Goal: Task Accomplishment & Management: Manage account settings

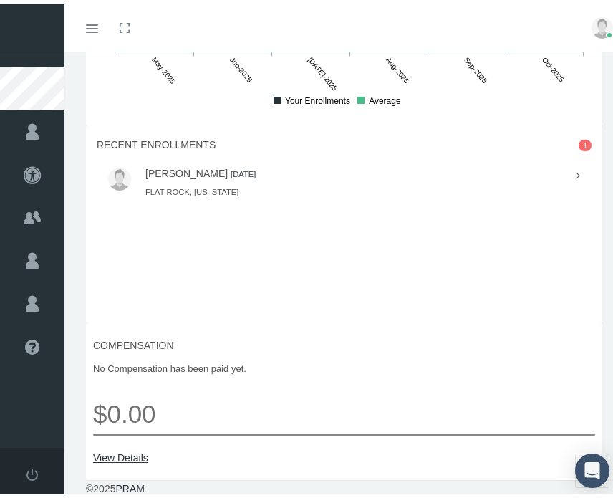
scroll to position [1146, 0]
click at [579, 147] on span "1" at bounding box center [585, 141] width 13 height 12
click at [562, 179] on div at bounding box center [571, 171] width 18 height 16
click at [228, 175] on link "[PERSON_NAME]" at bounding box center [186, 168] width 82 height 11
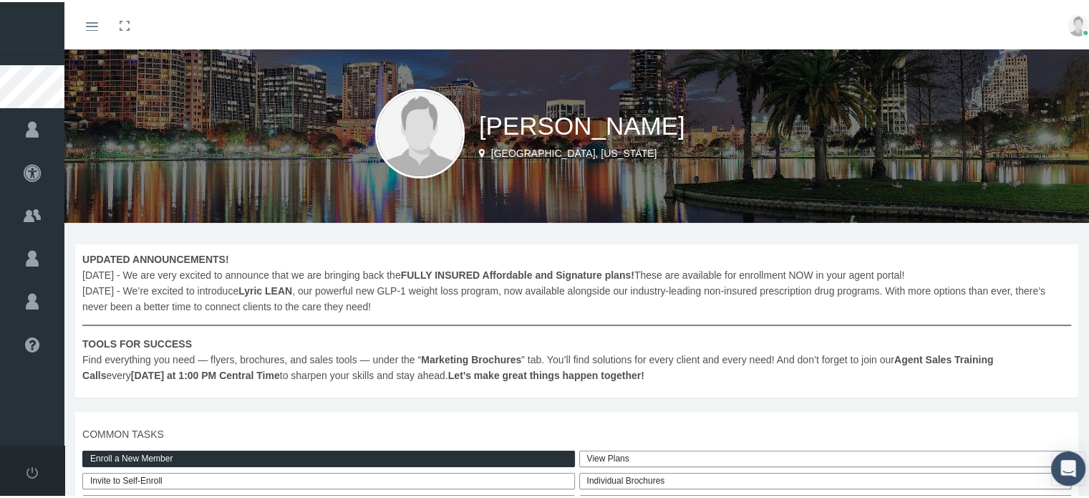
scroll to position [0, 0]
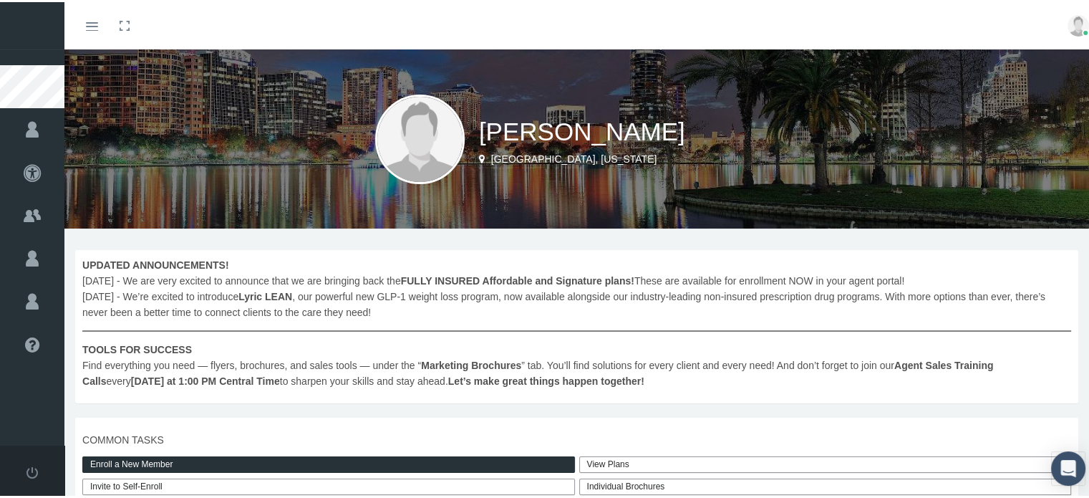
click at [612, 24] on img at bounding box center [1078, 23] width 21 height 21
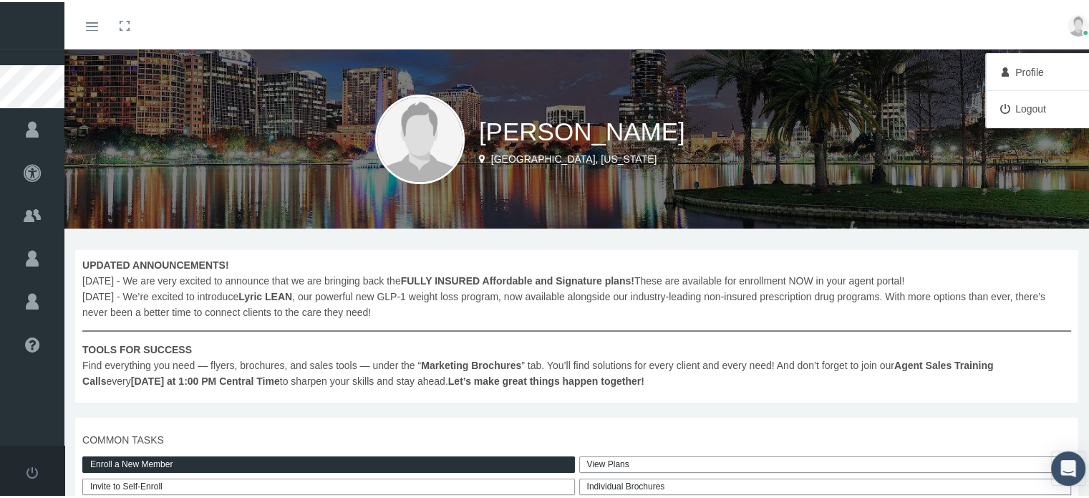
click at [612, 105] on link "Logout" at bounding box center [1042, 106] width 106 height 27
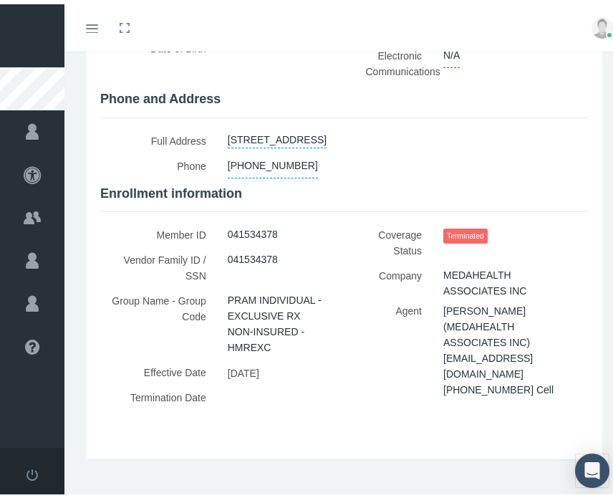
scroll to position [266, 0]
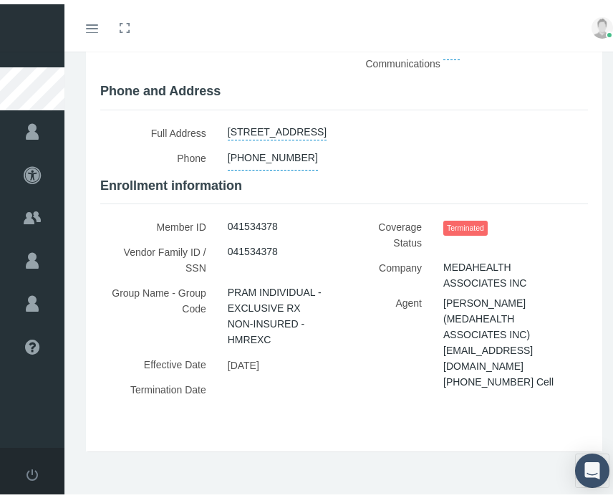
click at [455, 221] on span "Terminated" at bounding box center [465, 223] width 44 height 15
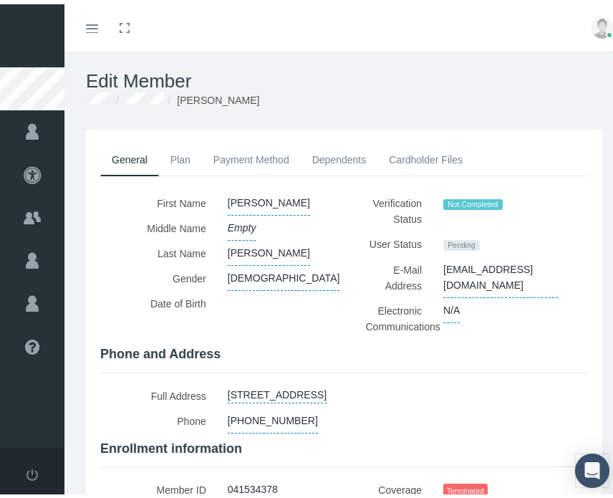
scroll to position [0, 0]
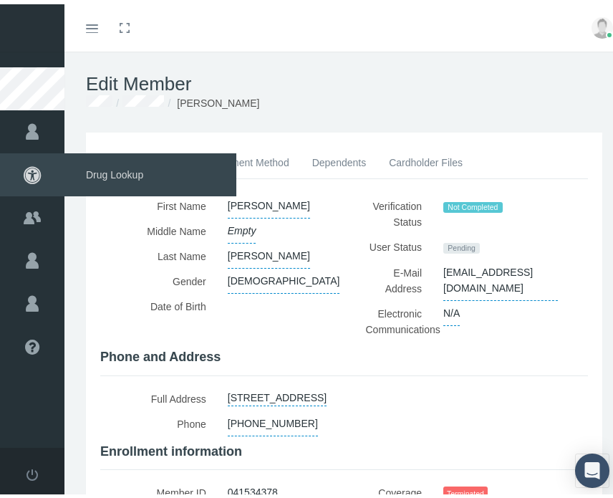
click at [35, 172] on icon at bounding box center [32, 170] width 64 height 43
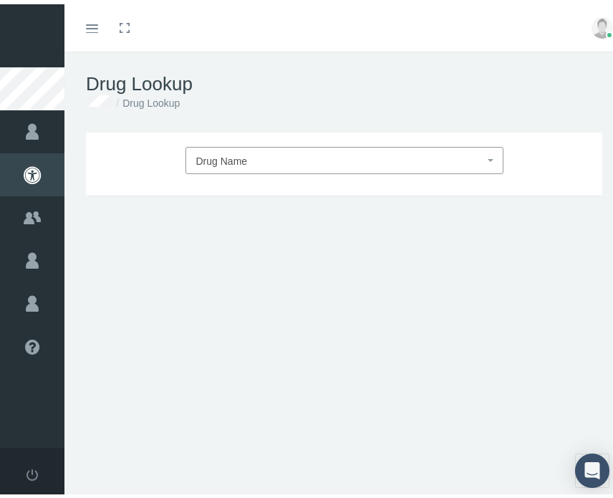
click at [263, 156] on span "Drug Name" at bounding box center [340, 156] width 288 height 19
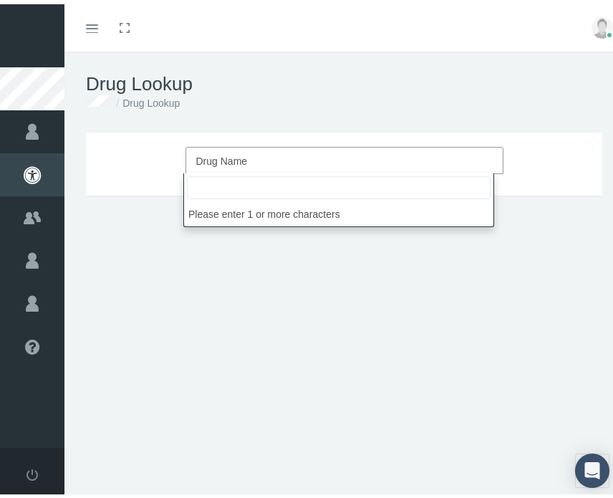
click at [269, 190] on input "search" at bounding box center [339, 183] width 304 height 23
click at [247, 125] on div "Drug Lookup Drug Lookup" at bounding box center [343, 87] width 559 height 81
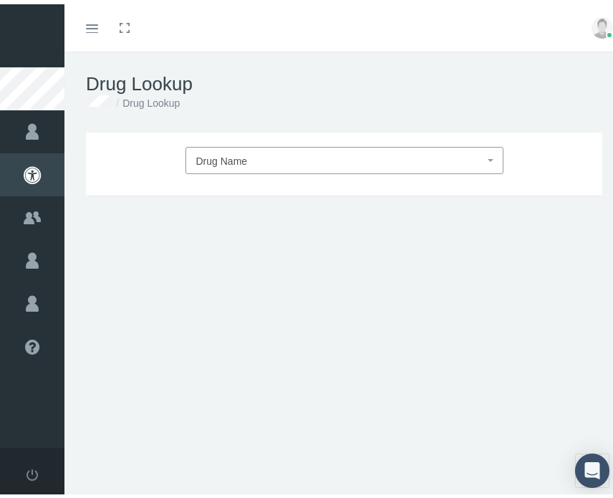
click at [300, 154] on span "Drug Name" at bounding box center [340, 156] width 288 height 19
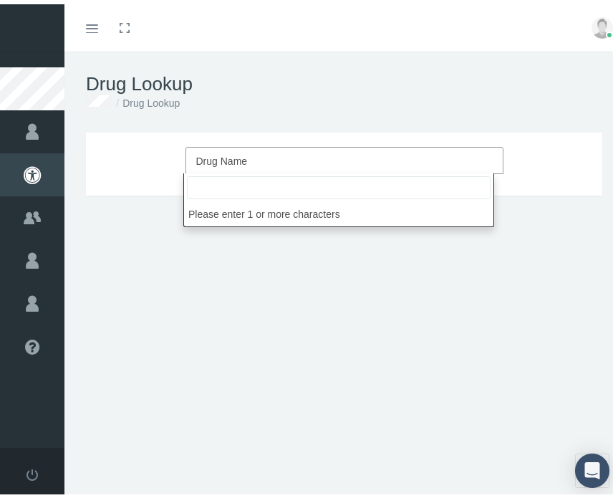
drag, startPoint x: 264, startPoint y: 130, endPoint x: 228, endPoint y: 125, distance: 36.1
click at [260, 129] on div "Drug Name DRUG TYPE DRUG CLASS Update Form, Strength, Days Supply, Quantity DRU…" at bounding box center [344, 159] width 516 height 63
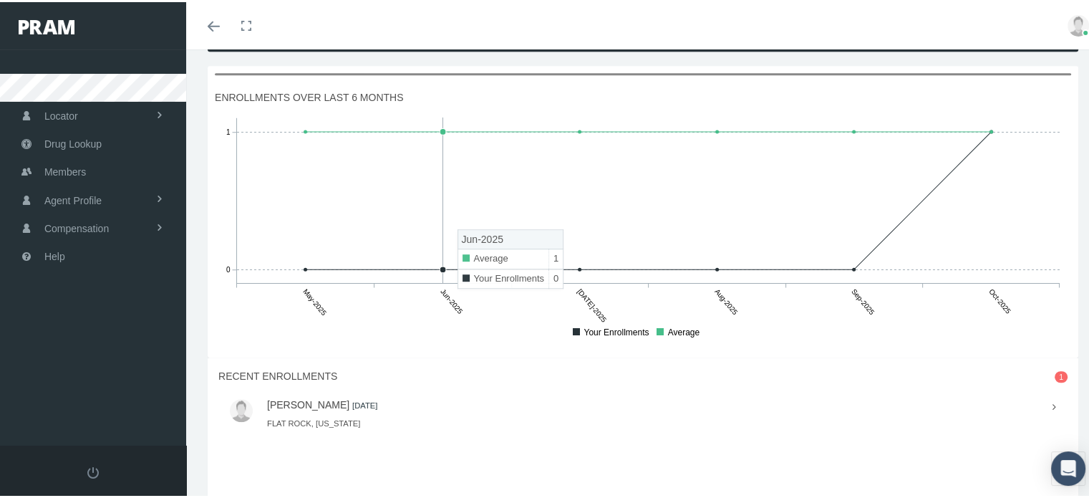
scroll to position [1110, 0]
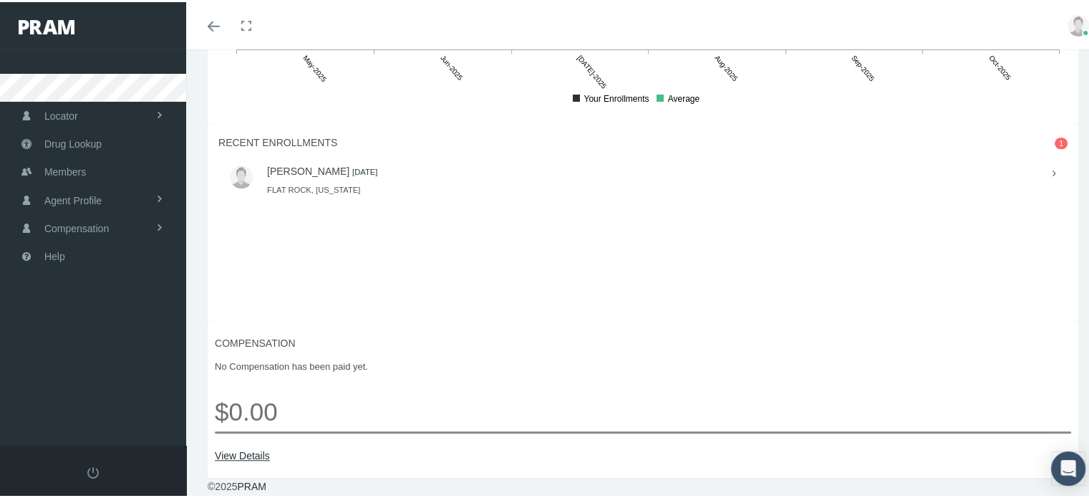
click at [341, 173] on link "[PERSON_NAME]" at bounding box center [308, 168] width 82 height 11
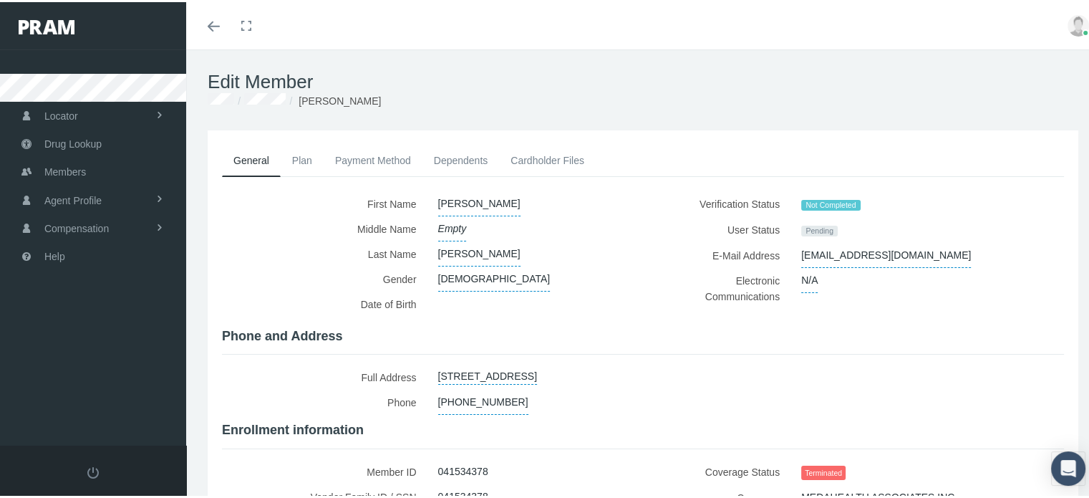
click at [808, 227] on span "Pending" at bounding box center [819, 228] width 37 height 11
click at [756, 243] on label "E-Mail Address" at bounding box center [722, 253] width 137 height 25
click at [307, 157] on link "Plan" at bounding box center [302, 158] width 43 height 32
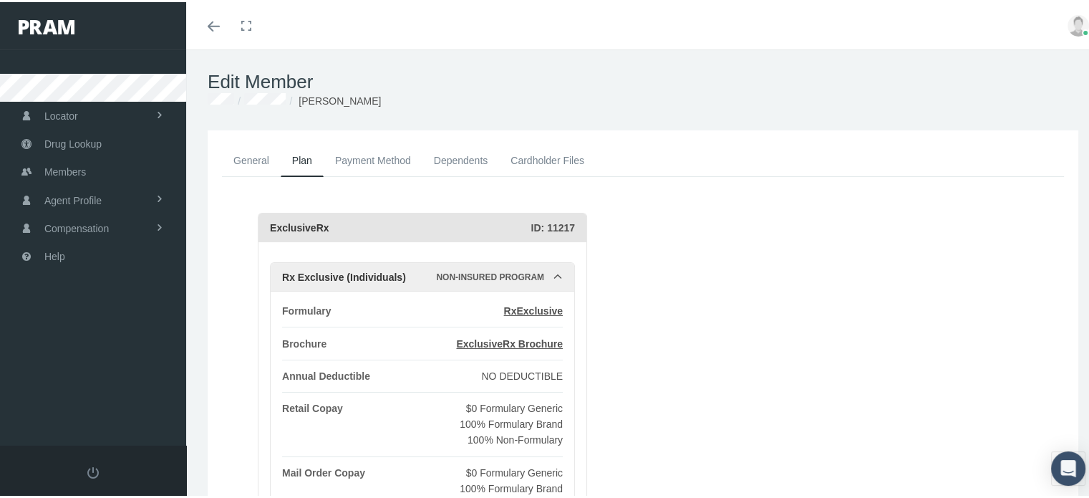
click at [352, 165] on link "Payment Method" at bounding box center [373, 158] width 99 height 32
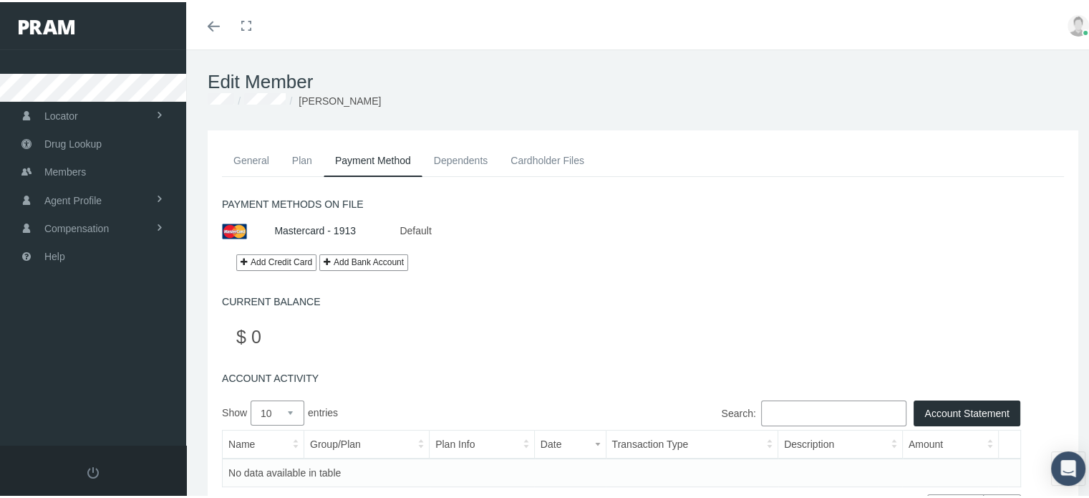
click at [445, 157] on link "Dependents" at bounding box center [460, 158] width 77 height 32
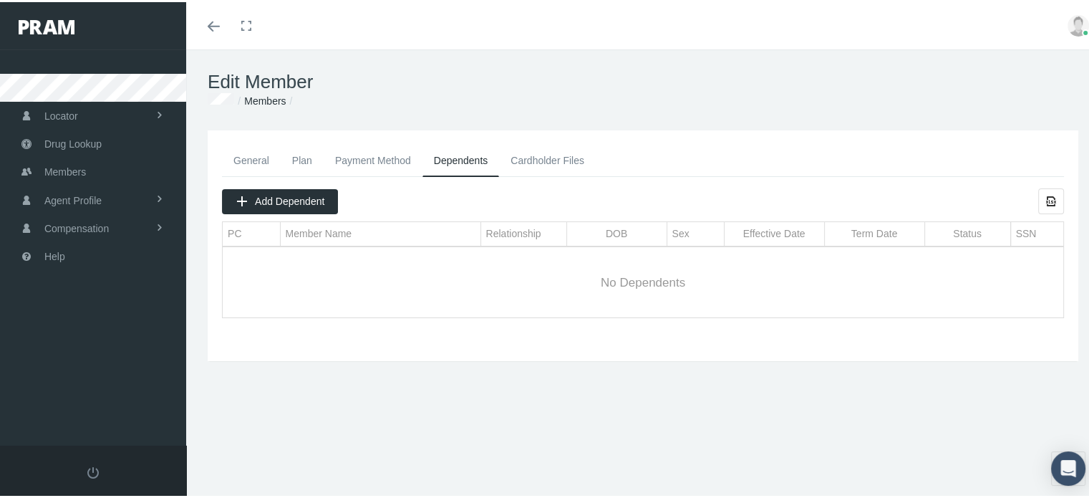
click at [543, 160] on link "Cardholder Files" at bounding box center [547, 158] width 97 height 32
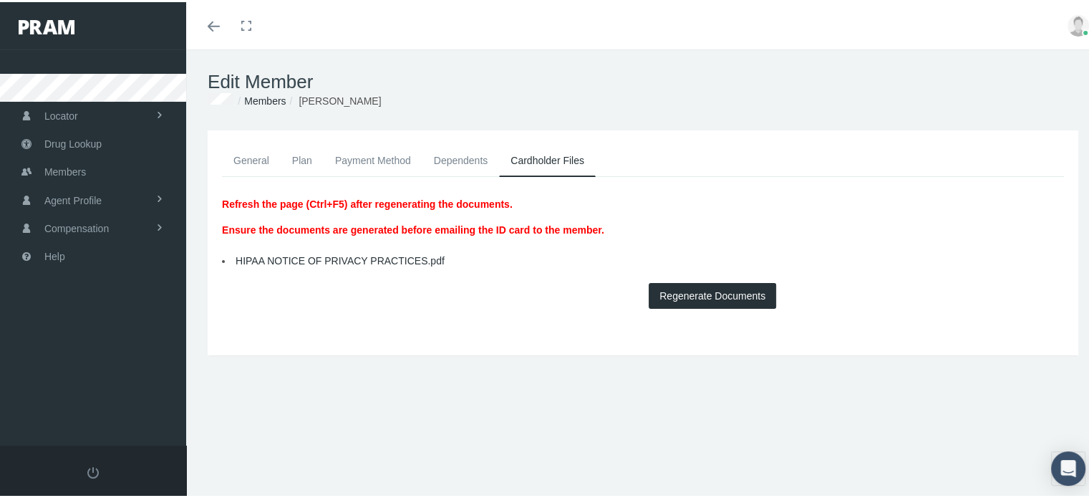
click at [266, 161] on link "General" at bounding box center [251, 158] width 59 height 32
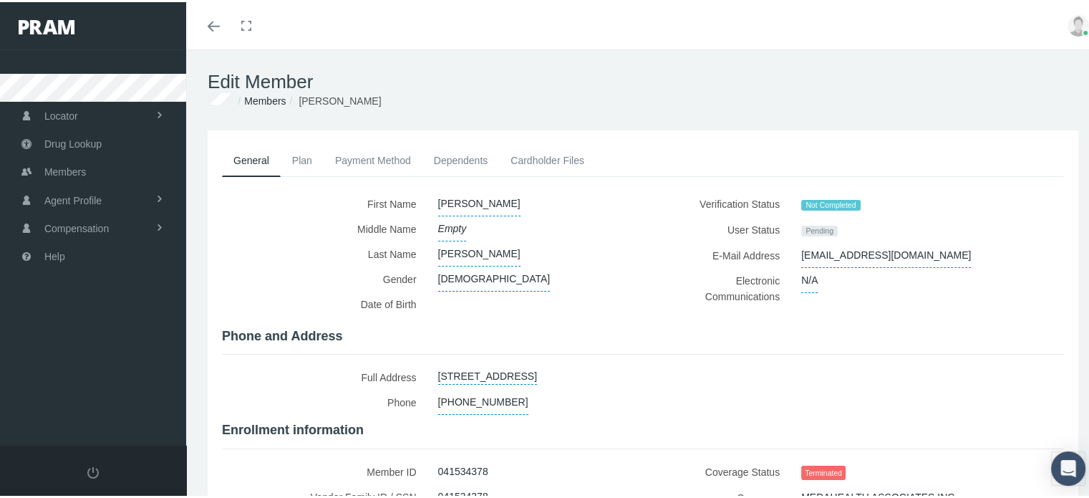
click at [218, 25] on icon "Toggle menubar" at bounding box center [214, 24] width 12 height 9
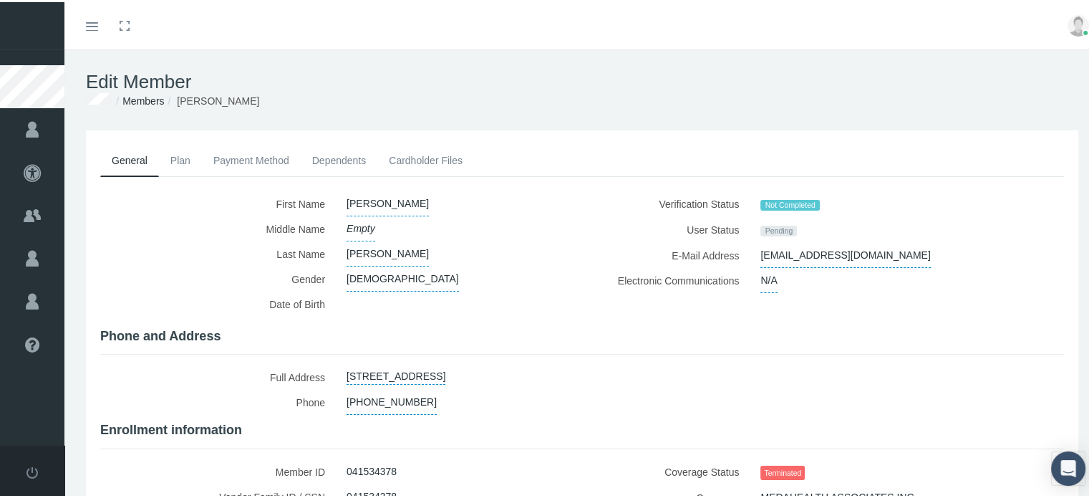
click at [77, 32] on link "Toggle menubar" at bounding box center [92, 23] width 34 height 47
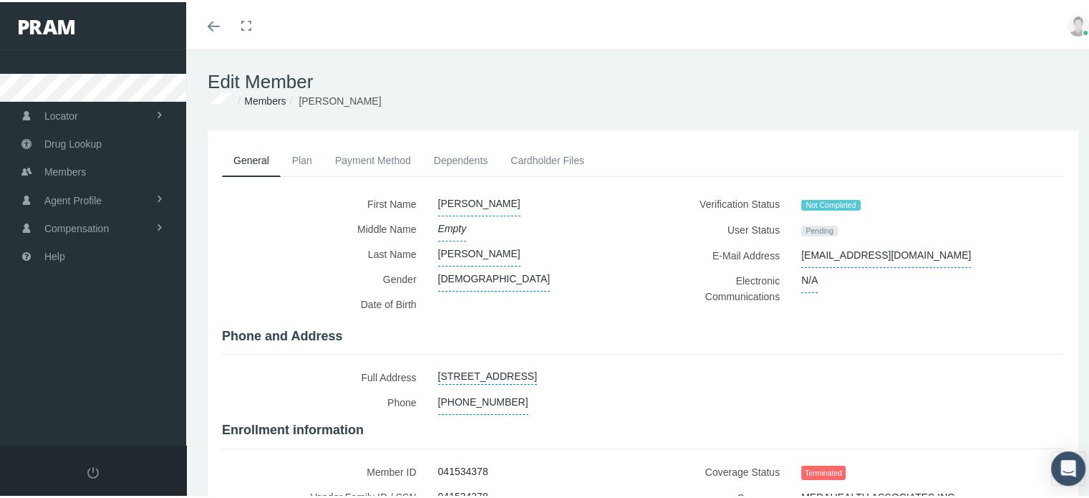
click at [215, 29] on link "Toggle menubar" at bounding box center [214, 23] width 34 height 47
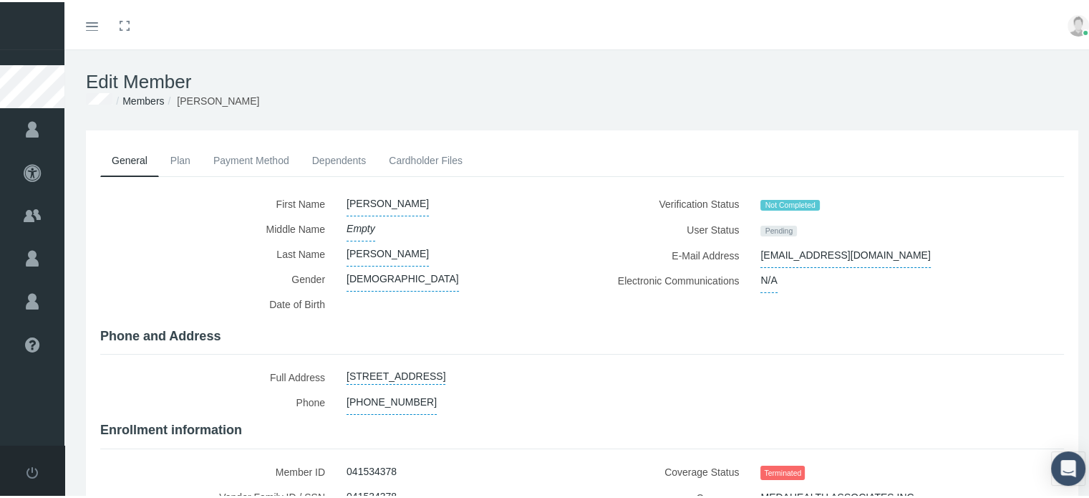
click at [89, 22] on icon "Toggle menubar" at bounding box center [92, 24] width 12 height 9
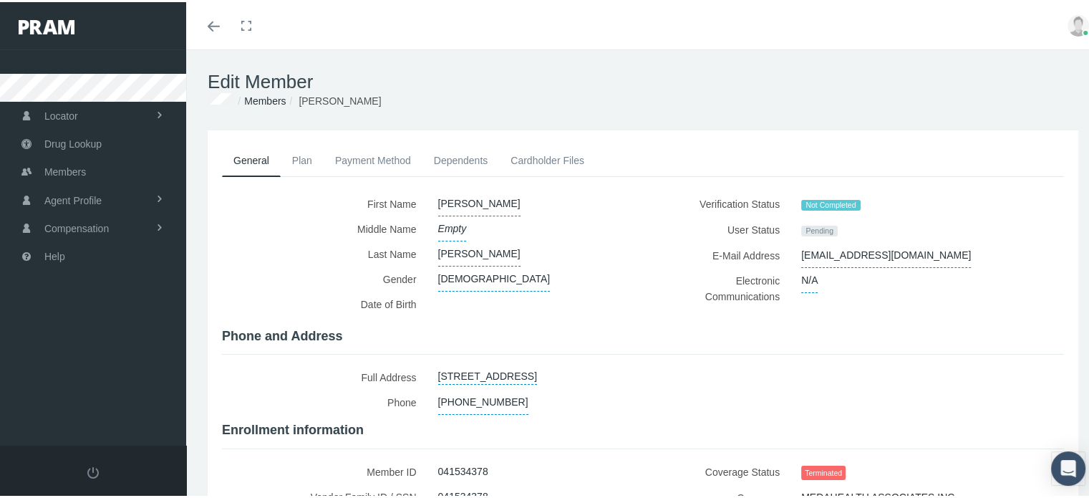
click at [226, 24] on link "Toggle menubar" at bounding box center [214, 23] width 34 height 47
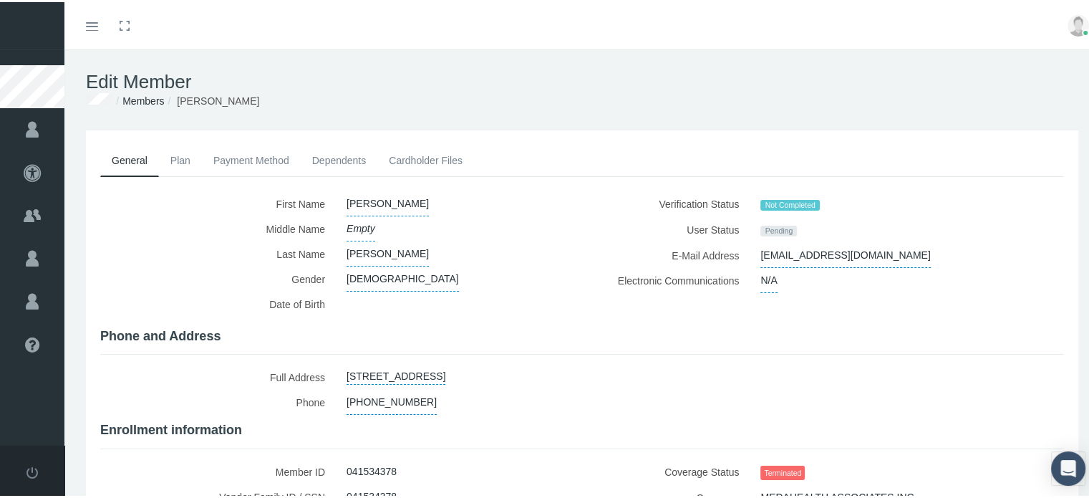
click at [450, 42] on div "Toggle menubar Toggle fullscreen Profile Logout" at bounding box center [582, 23] width 1014 height 47
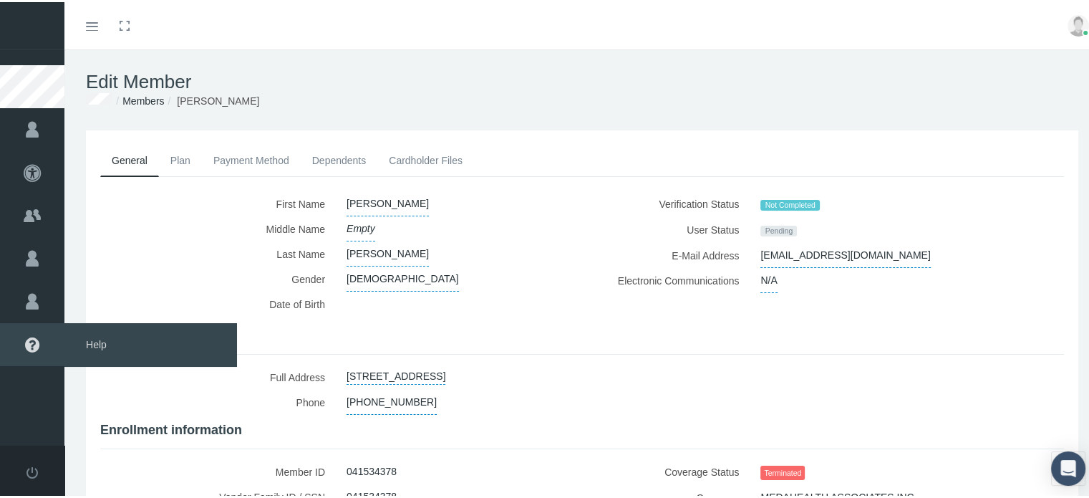
click at [34, 330] on icon at bounding box center [32, 342] width 64 height 43
